Goal: Information Seeking & Learning: Learn about a topic

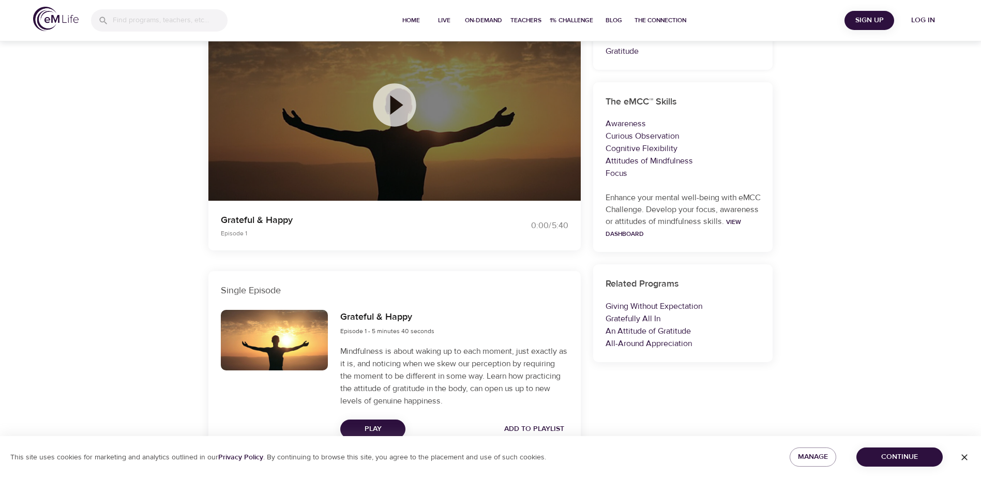
scroll to position [148, 0]
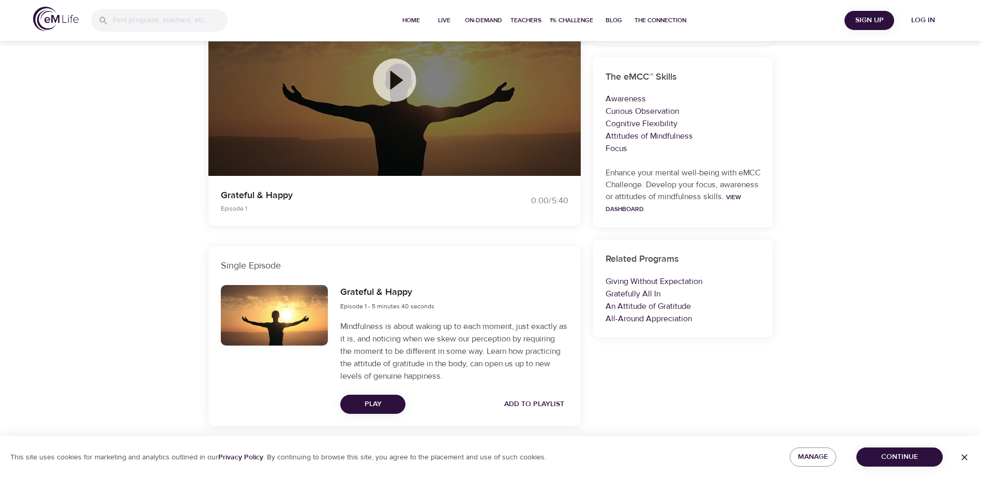
drag, startPoint x: 377, startPoint y: 402, endPoint x: 700, endPoint y: 394, distance: 323.4
click at [700, 394] on div "Categories Gratitude The eMCC™ Skills Awareness Curious Observation Cognitive F…" at bounding box center [683, 205] width 192 height 454
drag, startPoint x: 391, startPoint y: 74, endPoint x: 854, endPoint y: 253, distance: 495.9
click at [854, 253] on div "On-Demand Programs Grateful & Happy Grateful & Happy On-Demand Program Single E…" at bounding box center [490, 184] width 981 height 587
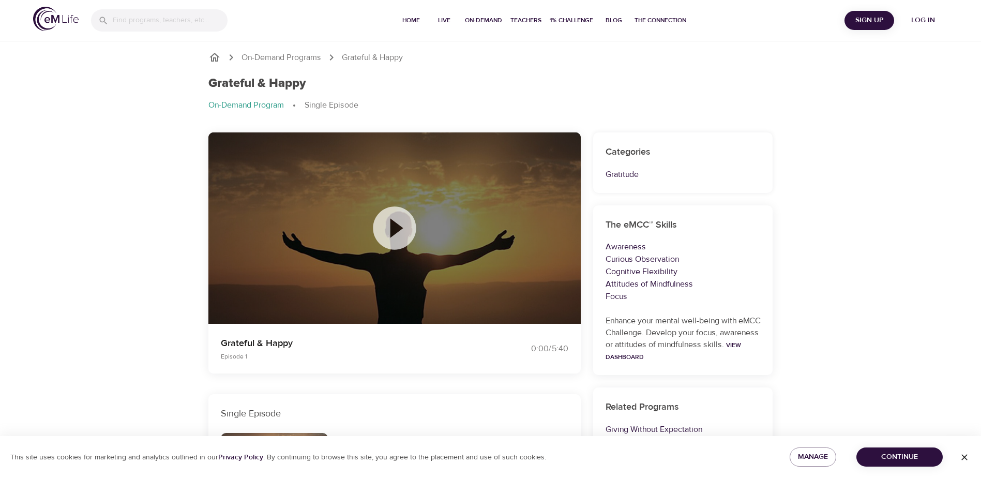
click at [876, 151] on div "On-Demand Programs Grateful & Happy Grateful & Happy On-Demand Program Single E…" at bounding box center [490, 332] width 981 height 587
